Goal: Task Accomplishment & Management: Use online tool/utility

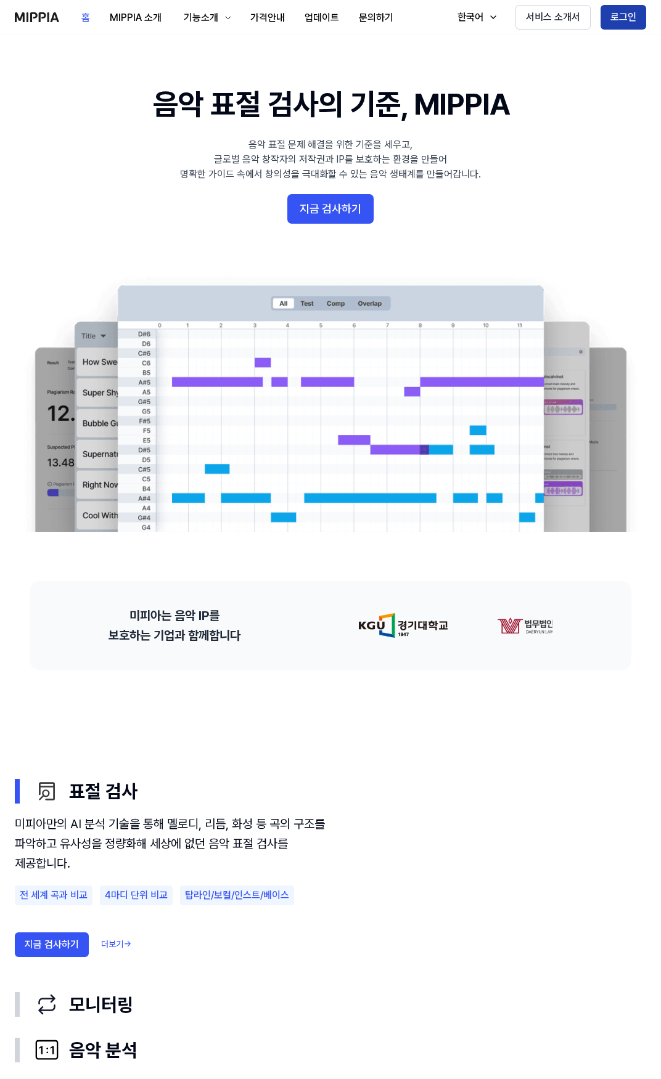
click at [610, 20] on button "로그인" at bounding box center [623, 17] width 46 height 25
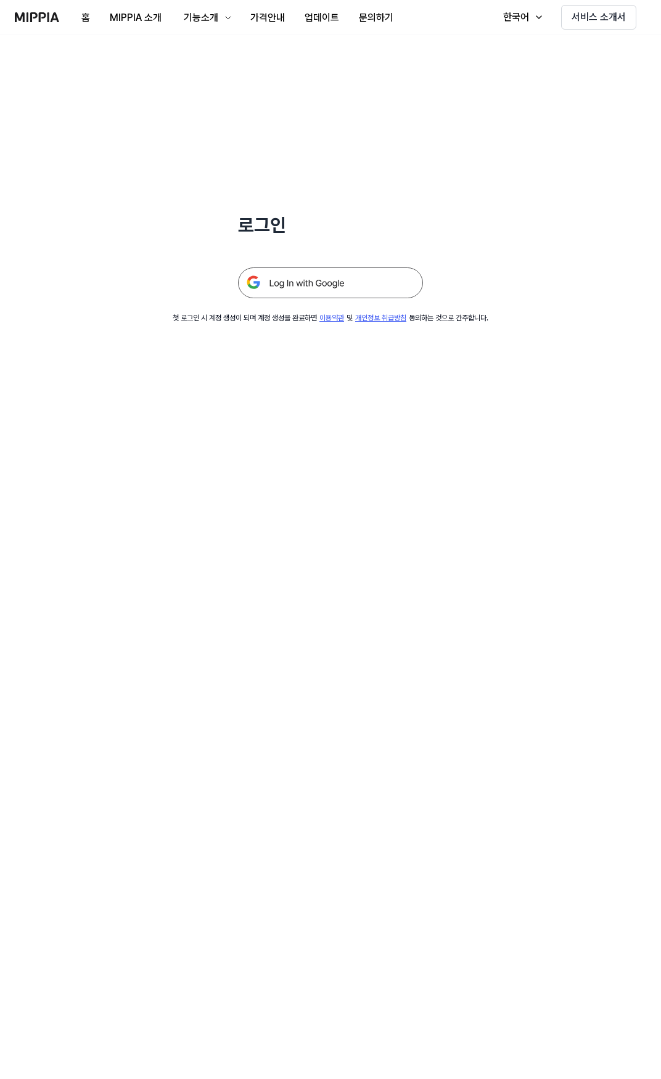
click at [308, 285] on img at bounding box center [330, 283] width 185 height 31
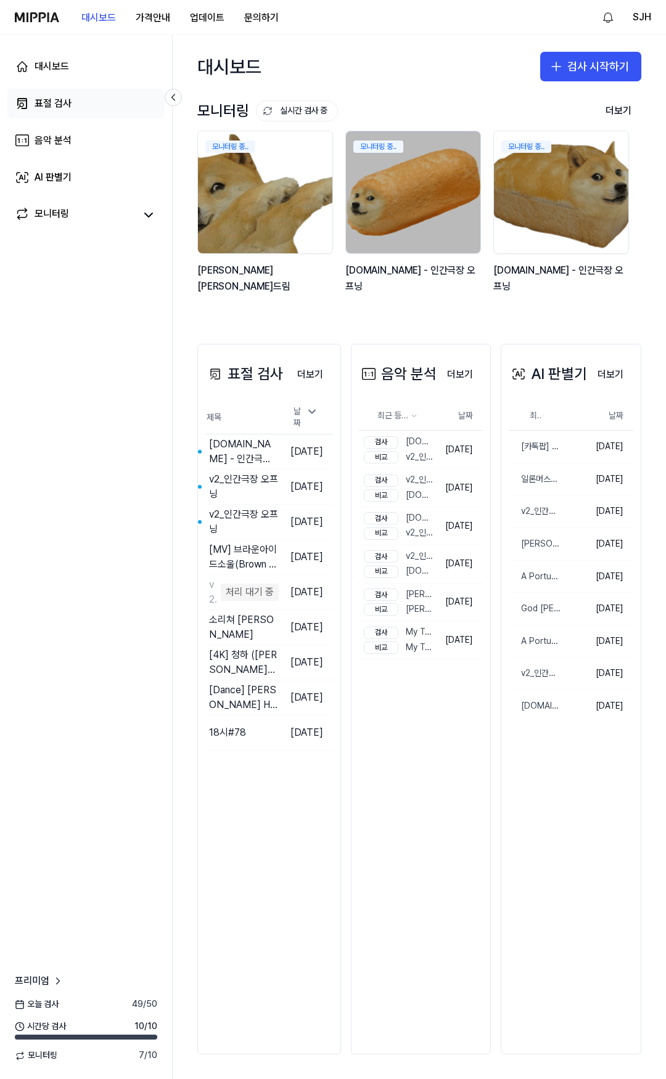
click at [62, 112] on link "표절 검사" at bounding box center [85, 104] width 157 height 30
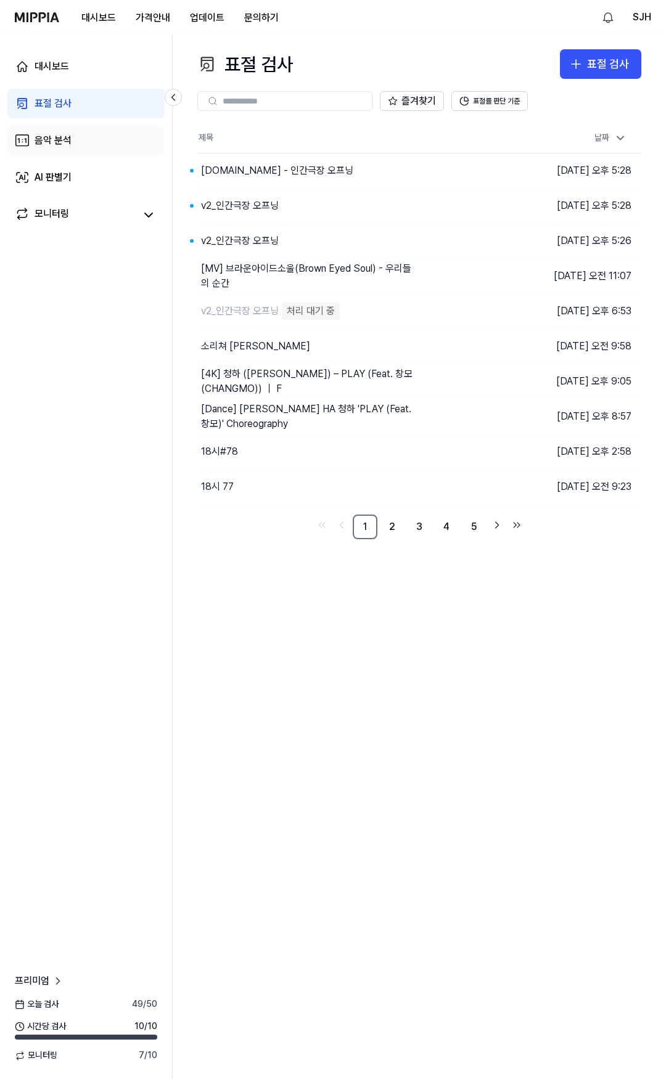
click at [60, 146] on div "음악 분석" at bounding box center [53, 140] width 37 height 15
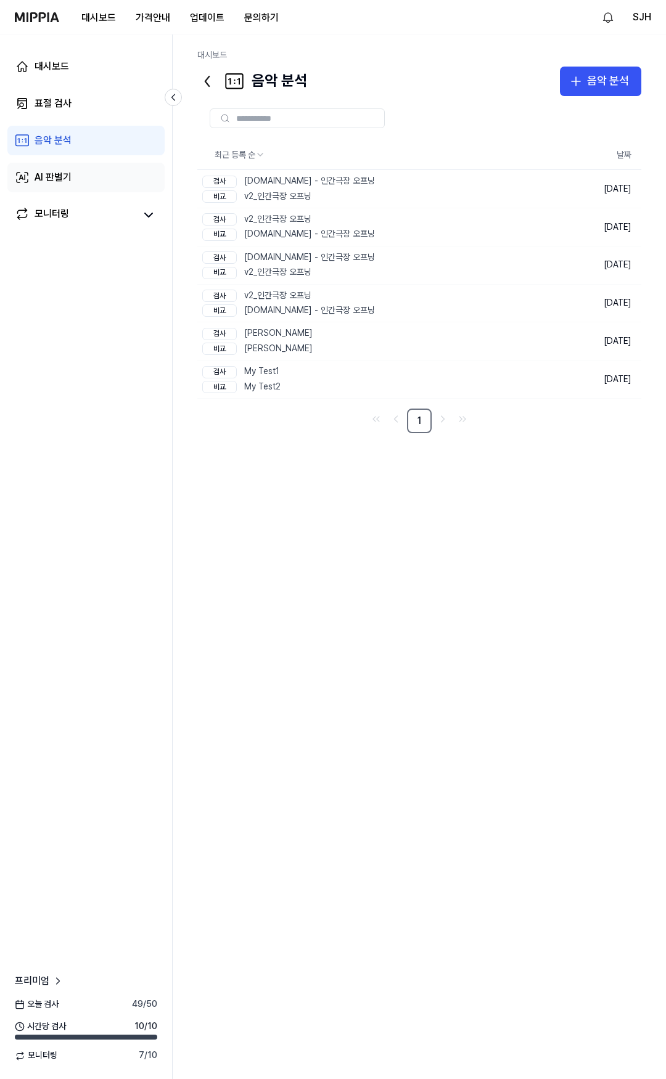
click at [65, 181] on div "AI 판별기" at bounding box center [53, 177] width 37 height 15
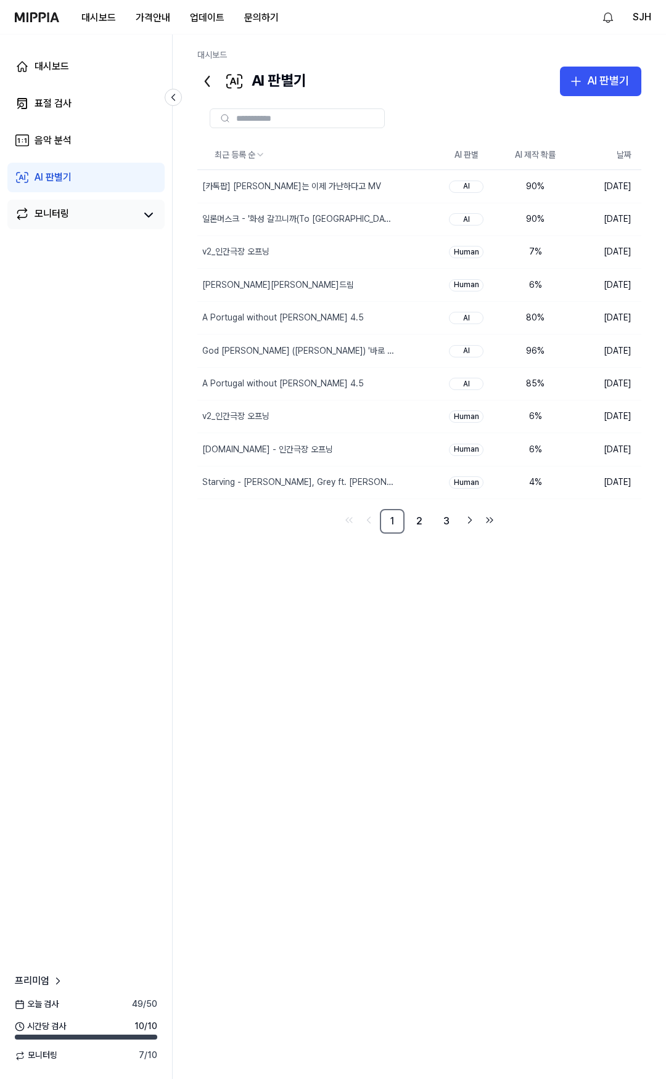
click at [84, 209] on link "모니터링" at bounding box center [75, 215] width 120 height 17
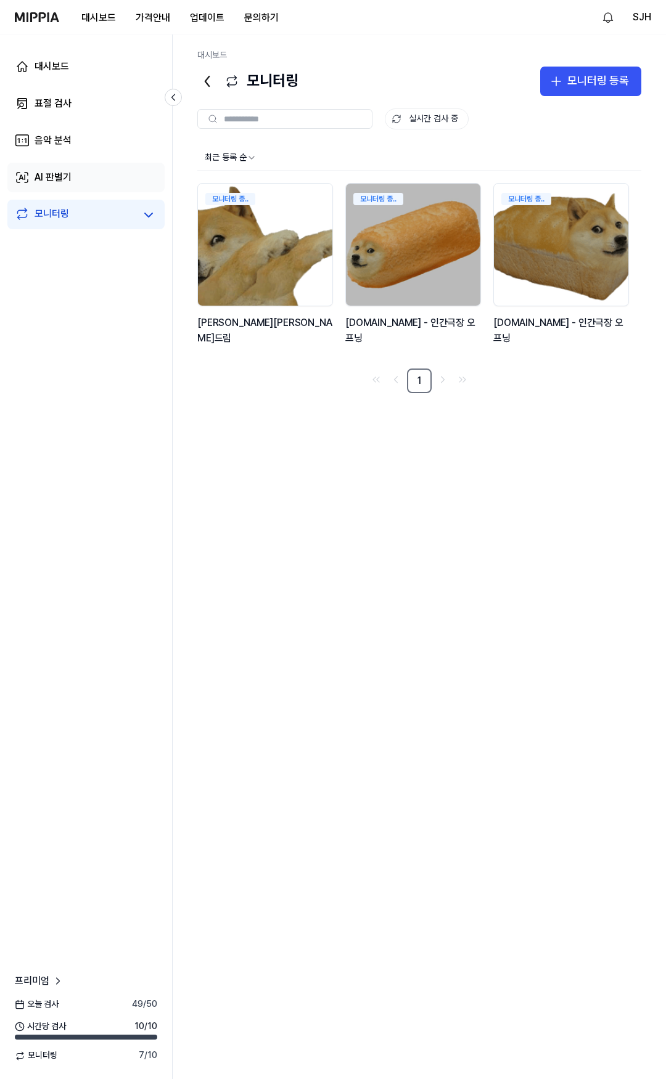
click at [87, 180] on link "AI 판별기" at bounding box center [85, 178] width 157 height 30
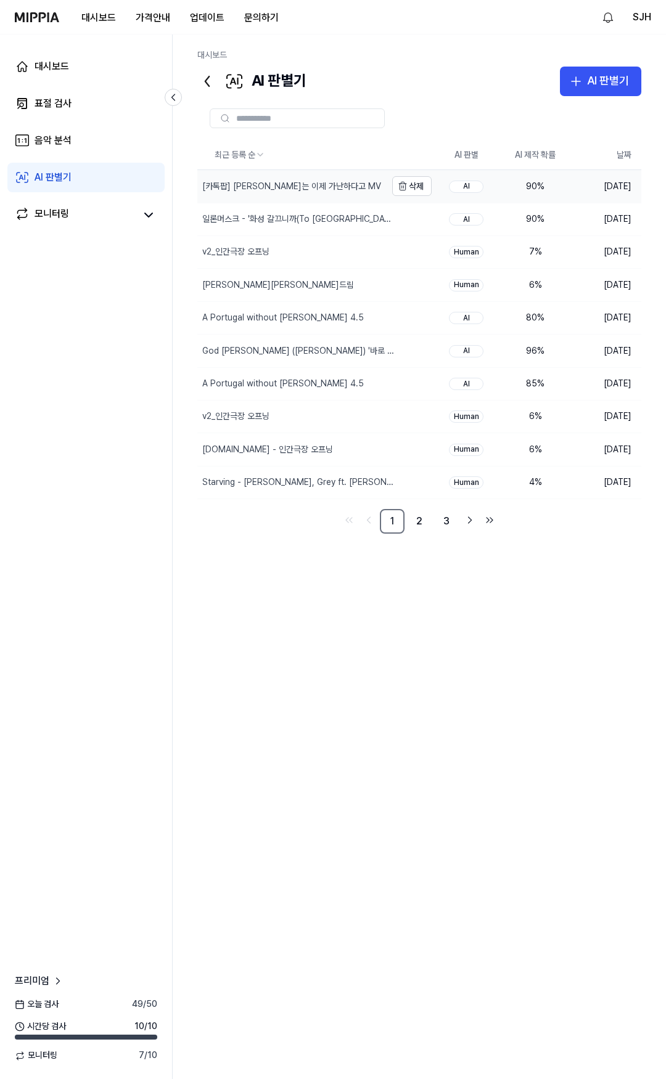
click at [348, 186] on div "[카톡팝] [PERSON_NAME]는 이제 가난하다고 MV" at bounding box center [291, 186] width 189 height 32
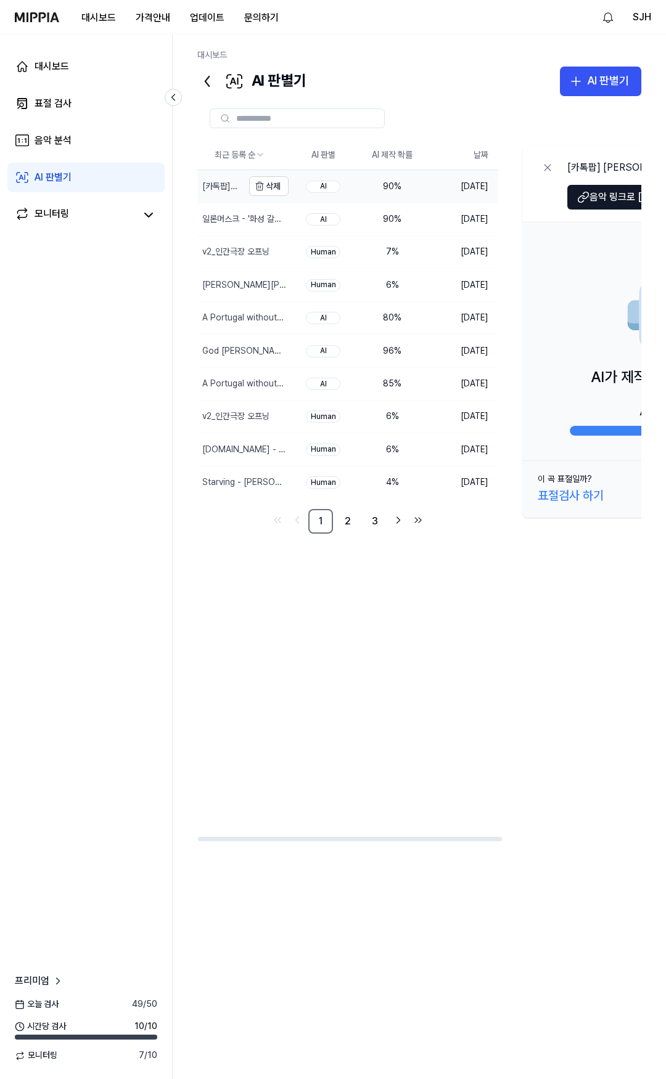
click at [243, 192] on td "[카톡팝] [PERSON_NAME]는 이제 가난하다고 MV 삭제" at bounding box center [242, 186] width 91 height 32
click at [218, 186] on div "[카톡팝] [PERSON_NAME]는 이제 가난하다고 MV" at bounding box center [221, 187] width 38 height 12
click at [384, 629] on div "최근 등록 순 AI 판별 AI 제작 확률 날짜 [카톡팝] 카카오는 이제 가난하다고 MV 삭제 AI 90 % [DATE] 일론머스크 - '화성 …" at bounding box center [520, 491] width 646 height 701
